Goal: Obtain resource: Obtain resource

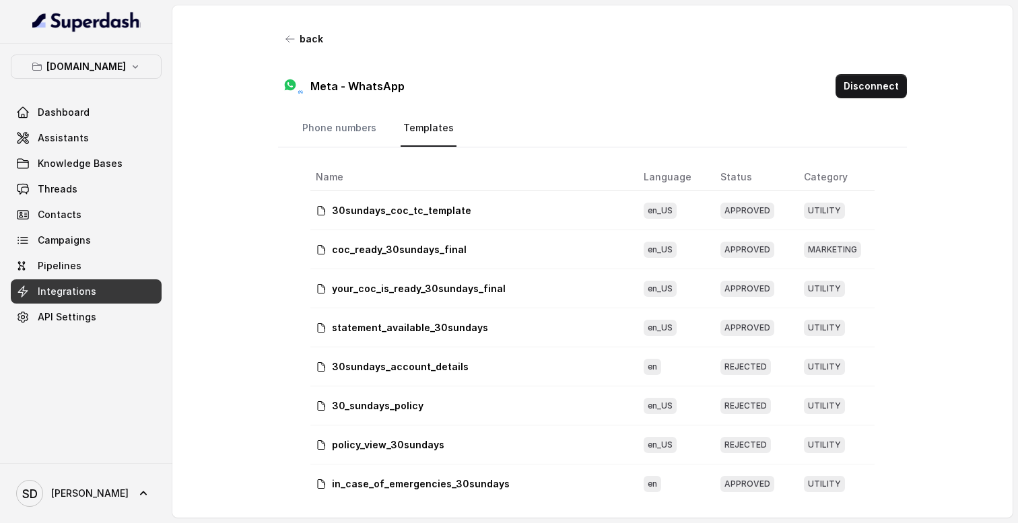
scroll to position [682, 0]
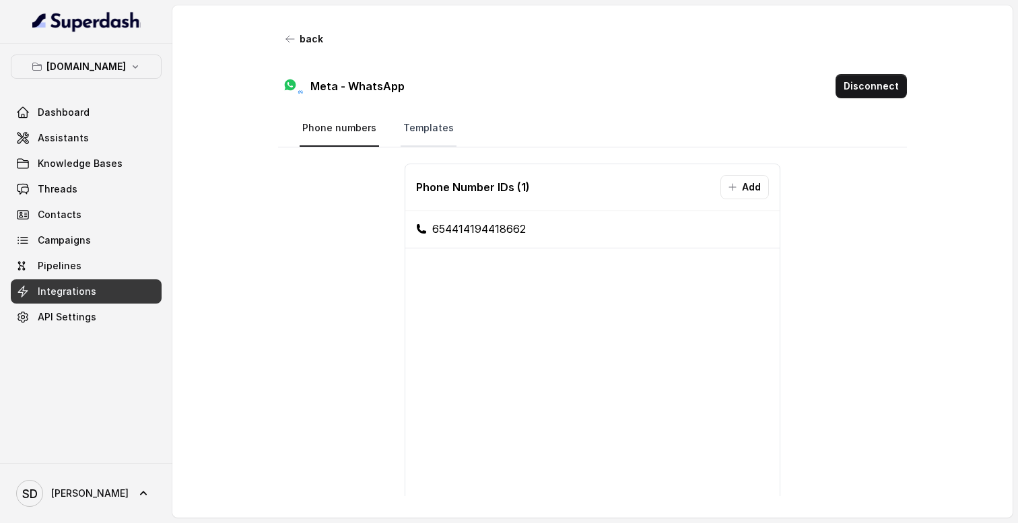
click at [425, 138] on link "Templates" at bounding box center [429, 128] width 56 height 36
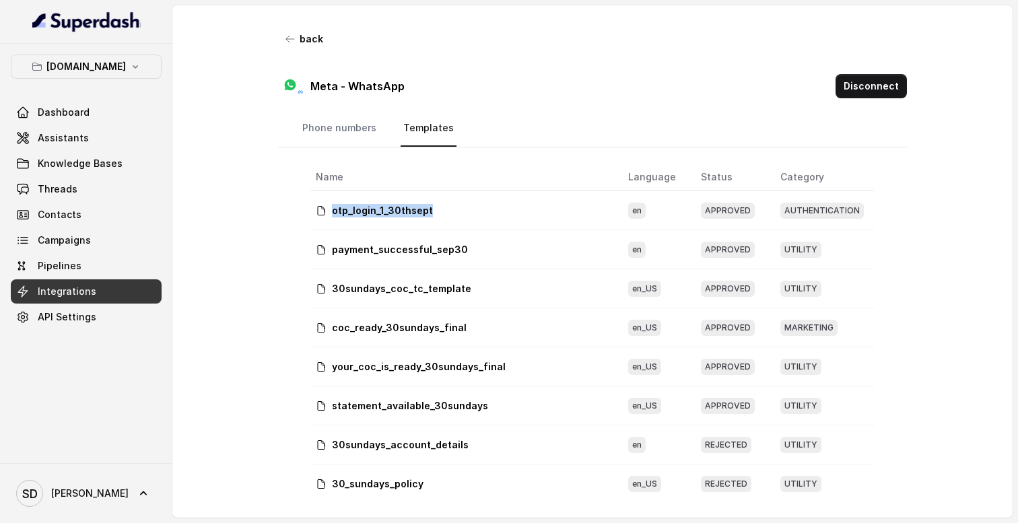
drag, startPoint x: 333, startPoint y: 209, endPoint x: 434, endPoint y: 210, distance: 100.3
click at [434, 210] on div "otp_login_1_30thsept" at bounding box center [461, 210] width 291 height 13
copy p "otp_login_1_30thsept"
drag, startPoint x: 333, startPoint y: 249, endPoint x: 475, endPoint y: 250, distance: 142.1
click at [475, 250] on div "payment_successful_sep30" at bounding box center [461, 249] width 291 height 13
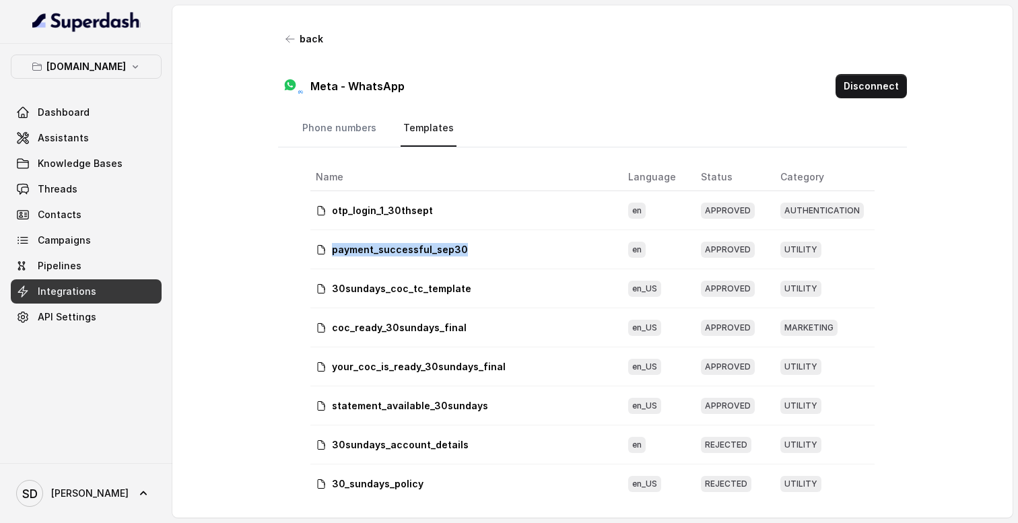
copy p "payment_successful_sep30"
